Goal: Information Seeking & Learning: Check status

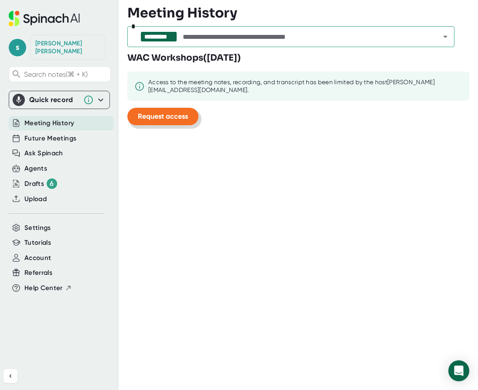
click at [187, 113] on span "Request access" at bounding box center [163, 116] width 50 height 8
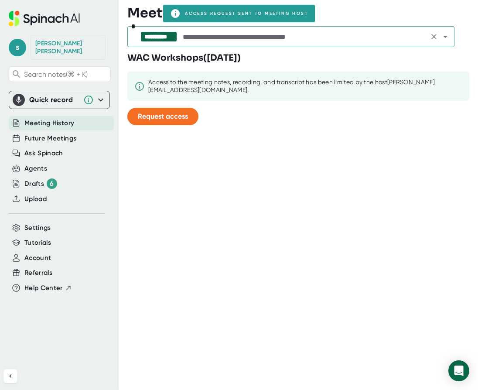
click at [241, 34] on input "text" at bounding box center [303, 37] width 245 height 12
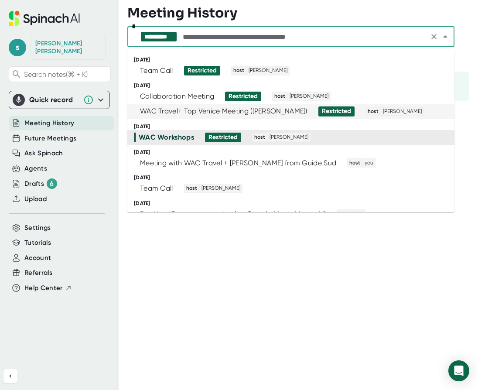
click at [246, 109] on div "WAC Travel+ Top Venice Meeting ([PERSON_NAME])" at bounding box center [223, 111] width 167 height 9
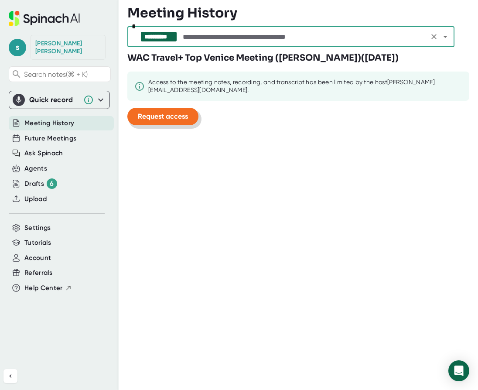
click at [178, 118] on span "Request access" at bounding box center [163, 116] width 50 height 8
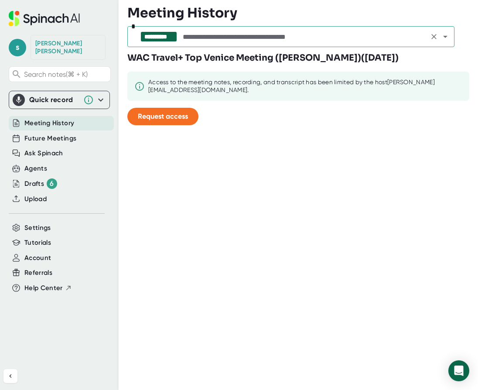
click at [294, 35] on input "text" at bounding box center [303, 37] width 245 height 12
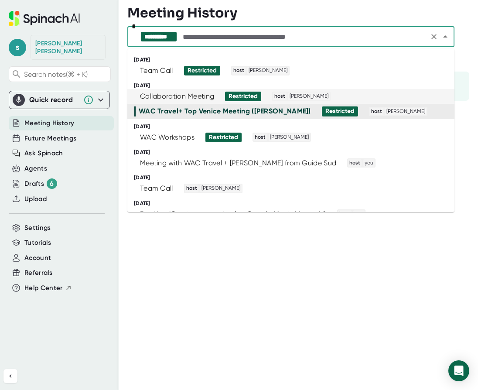
click at [202, 97] on div "Collaboration Meeting" at bounding box center [177, 96] width 74 height 9
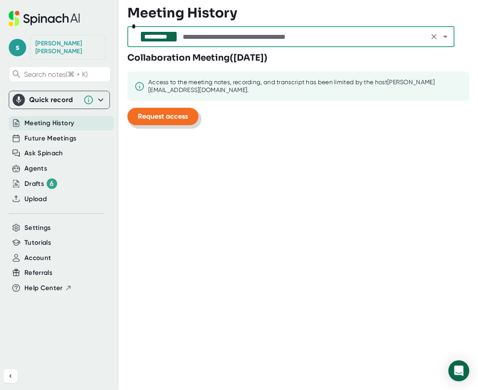
click at [169, 114] on span "Request access" at bounding box center [163, 116] width 50 height 8
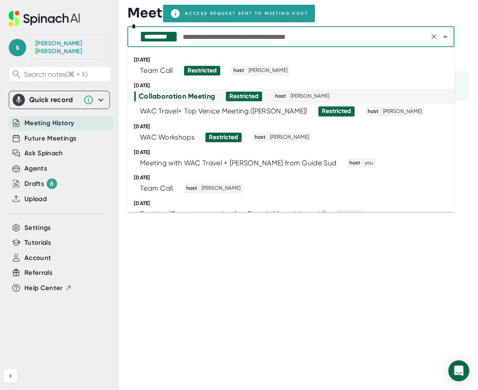
click at [245, 38] on input "text" at bounding box center [303, 37] width 245 height 12
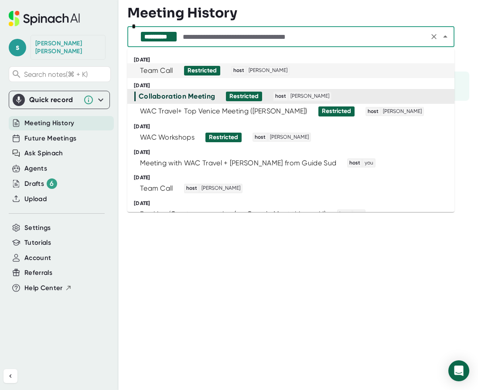
click at [143, 70] on div "Team Call" at bounding box center [156, 70] width 33 height 9
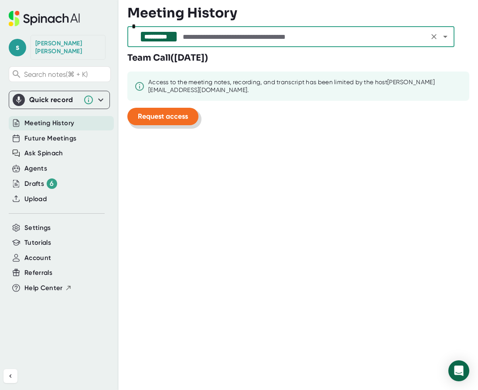
click at [175, 116] on span "Request access" at bounding box center [163, 116] width 50 height 8
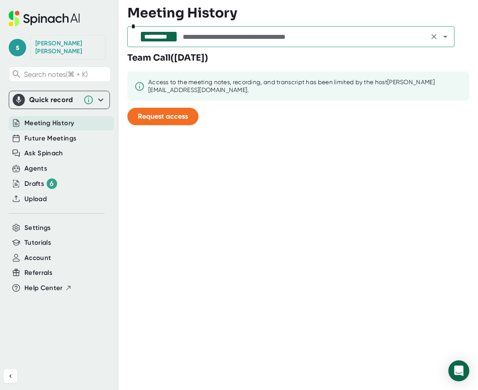
click at [185, 42] on input "text" at bounding box center [303, 37] width 245 height 12
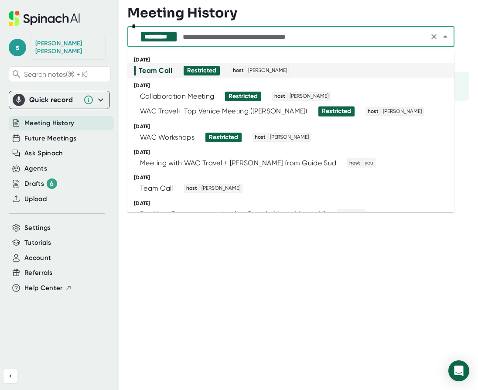
click at [293, 11] on div "Meeting History" at bounding box center [302, 12] width 350 height 17
